Goal: Task Accomplishment & Management: Use online tool/utility

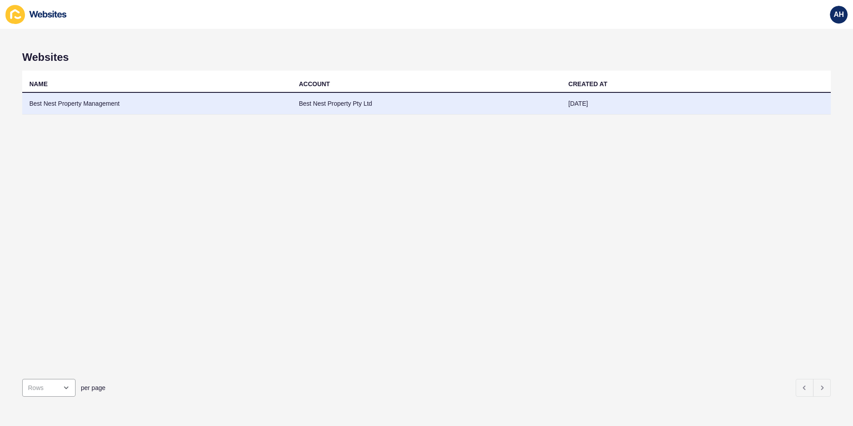
click at [62, 108] on td "Best Nest Property Management" at bounding box center [157, 104] width 270 height 22
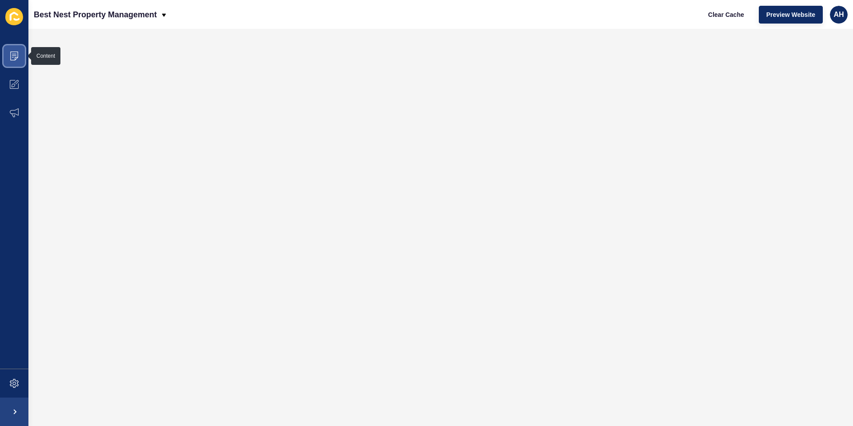
click at [13, 51] on span at bounding box center [14, 56] width 28 height 28
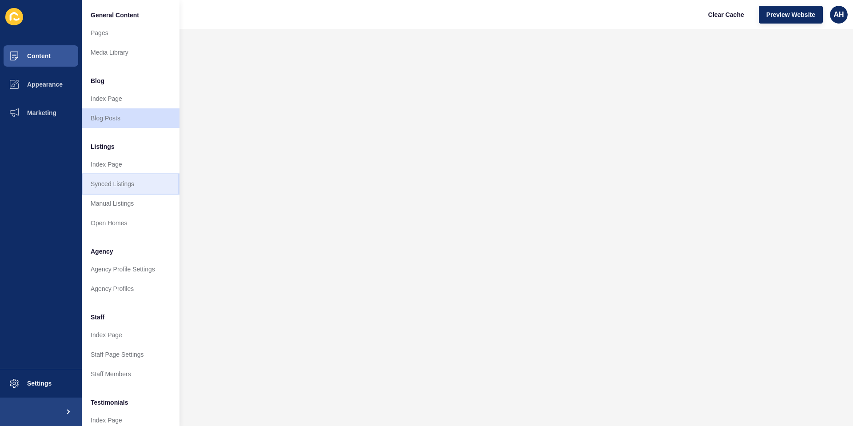
click at [117, 181] on link "Synced Listings" at bounding box center [131, 184] width 98 height 20
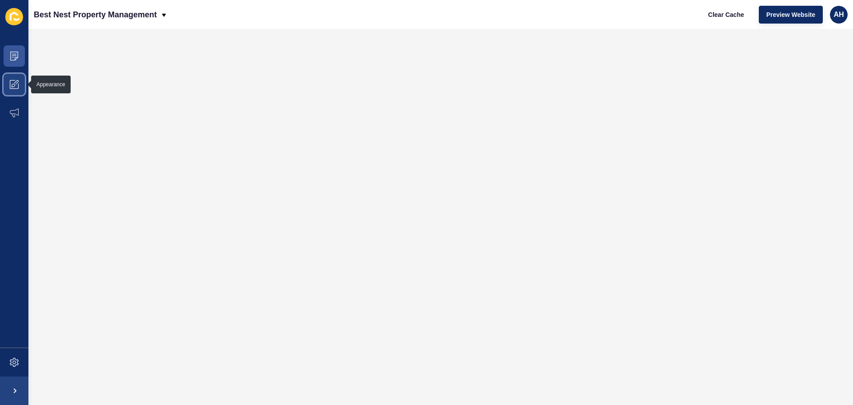
click at [16, 84] on icon at bounding box center [16, 82] width 4 height 4
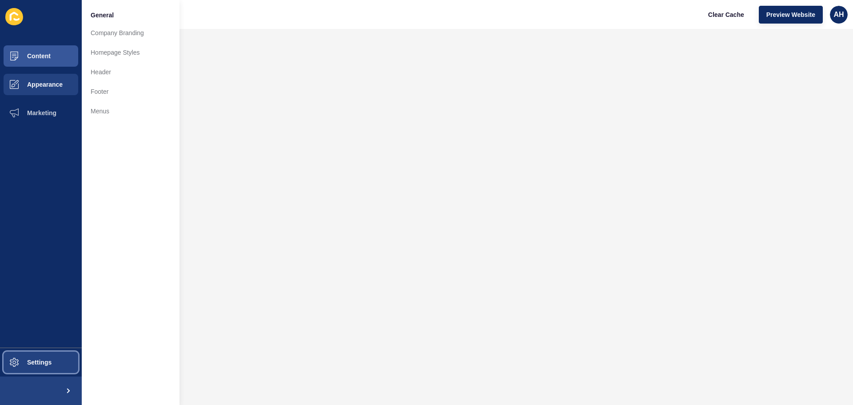
click at [48, 356] on button "Settings" at bounding box center [41, 362] width 82 height 28
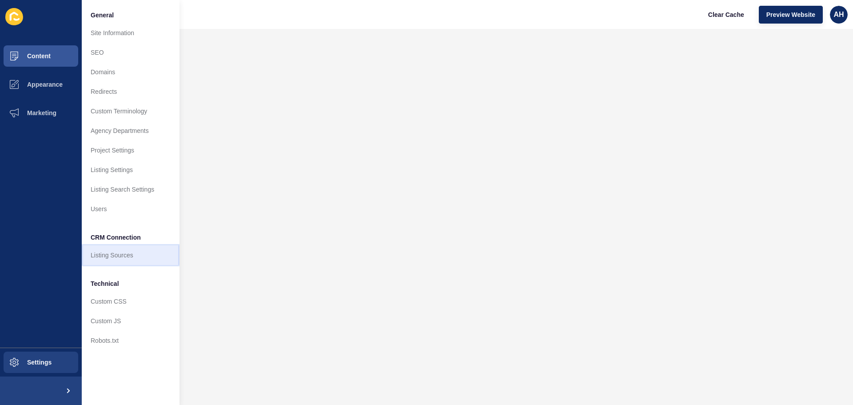
click at [127, 258] on link "Listing Sources" at bounding box center [131, 255] width 98 height 20
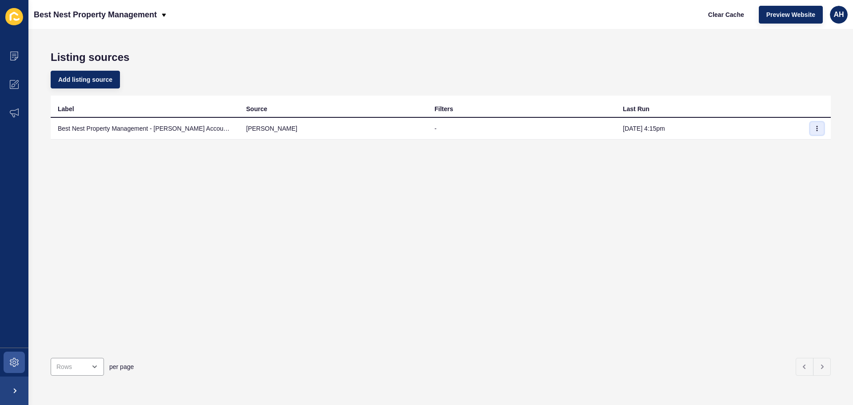
click at [814, 131] on icon "button" at bounding box center [816, 128] width 5 height 5
click at [781, 144] on link "Sync now" at bounding box center [786, 146] width 62 height 20
click at [814, 128] on icon "button" at bounding box center [816, 128] width 5 height 5
click at [775, 144] on link "Sync now" at bounding box center [786, 146] width 62 height 20
click at [788, 20] on button "Preview Website" at bounding box center [791, 15] width 64 height 18
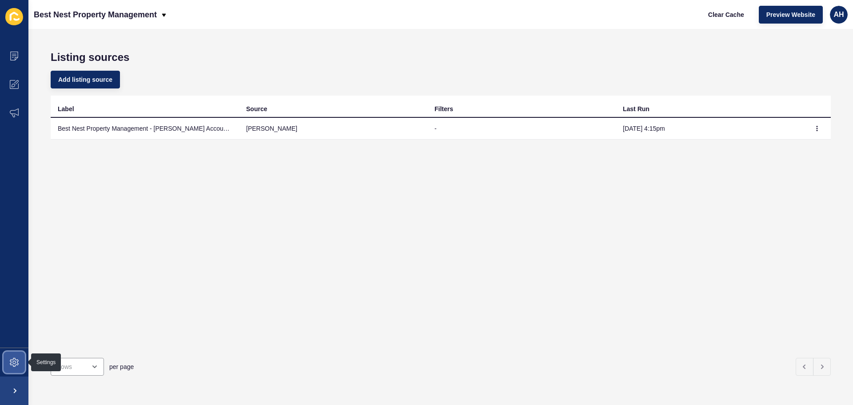
click at [17, 370] on span at bounding box center [14, 362] width 28 height 28
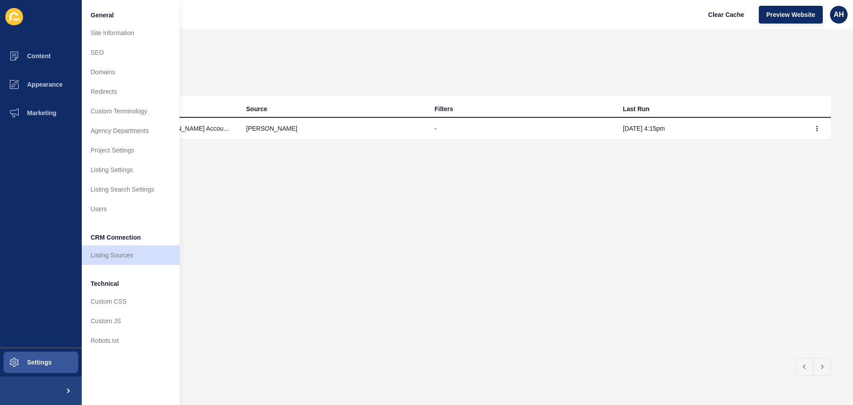
click at [140, 244] on li "CRM Connection" at bounding box center [131, 236] width 98 height 18
click at [137, 253] on link "Listing Sources" at bounding box center [131, 255] width 98 height 20
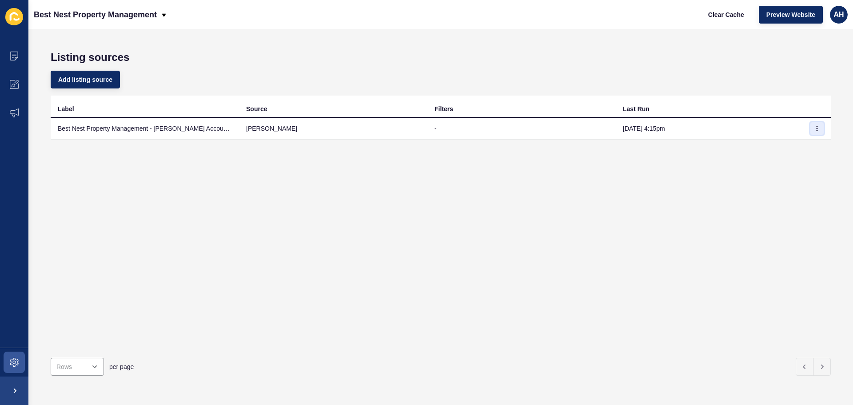
click at [814, 128] on icon "button" at bounding box center [816, 128] width 5 height 5
click at [773, 144] on link "Sync now" at bounding box center [786, 146] width 62 height 20
click at [580, 205] on div "Label Source Filters Last Run Best Nest Property Management - [PERSON_NAME] Acc…" at bounding box center [441, 222] width 780 height 255
click at [814, 128] on icon "button" at bounding box center [816, 128] width 5 height 5
click at [778, 148] on link "Sync now" at bounding box center [786, 146] width 62 height 20
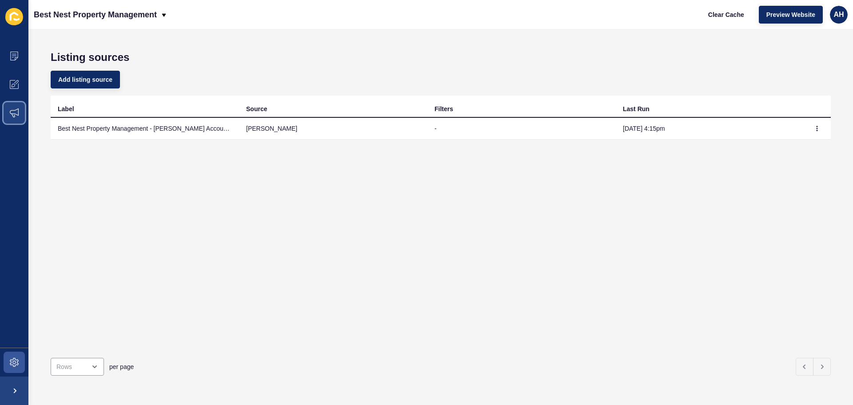
click at [11, 108] on span at bounding box center [14, 113] width 28 height 28
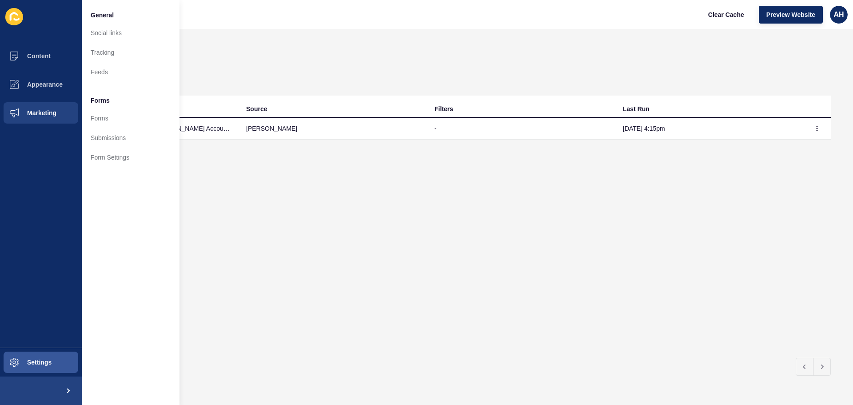
click at [314, 225] on div "Label Source Filters Last Run Best Nest Property Management - [PERSON_NAME] Acc…" at bounding box center [441, 222] width 780 height 255
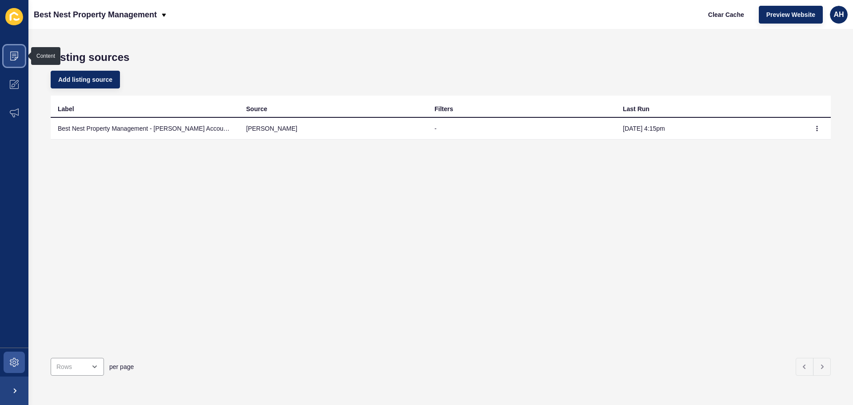
click at [17, 55] on icon at bounding box center [14, 56] width 9 height 9
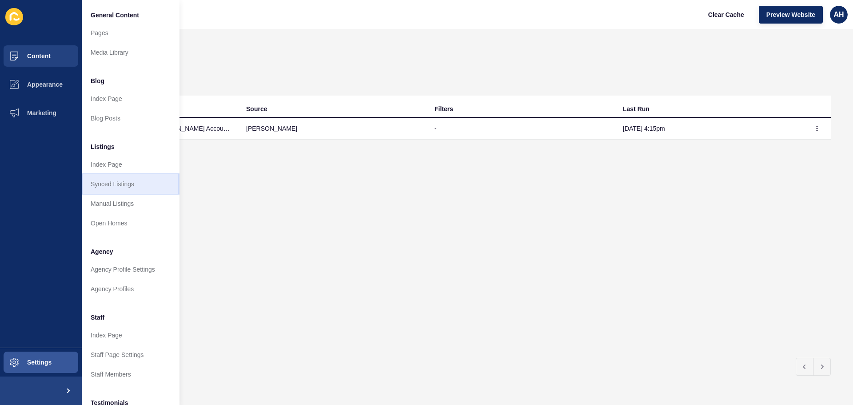
click at [111, 182] on link "Synced Listings" at bounding box center [131, 184] width 98 height 20
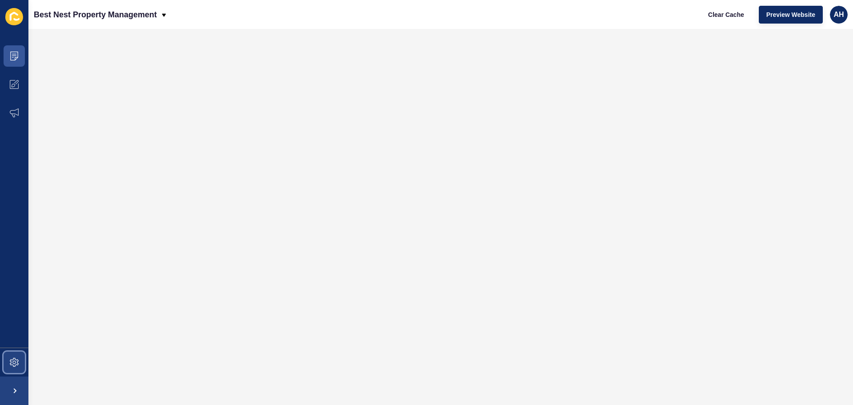
click at [16, 361] on icon at bounding box center [14, 362] width 9 height 9
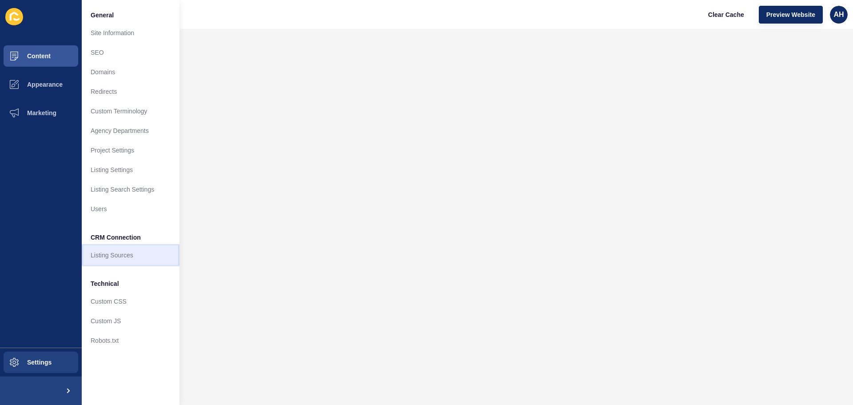
click at [120, 256] on link "Listing Sources" at bounding box center [131, 255] width 98 height 20
